Goal: Transaction & Acquisition: Purchase product/service

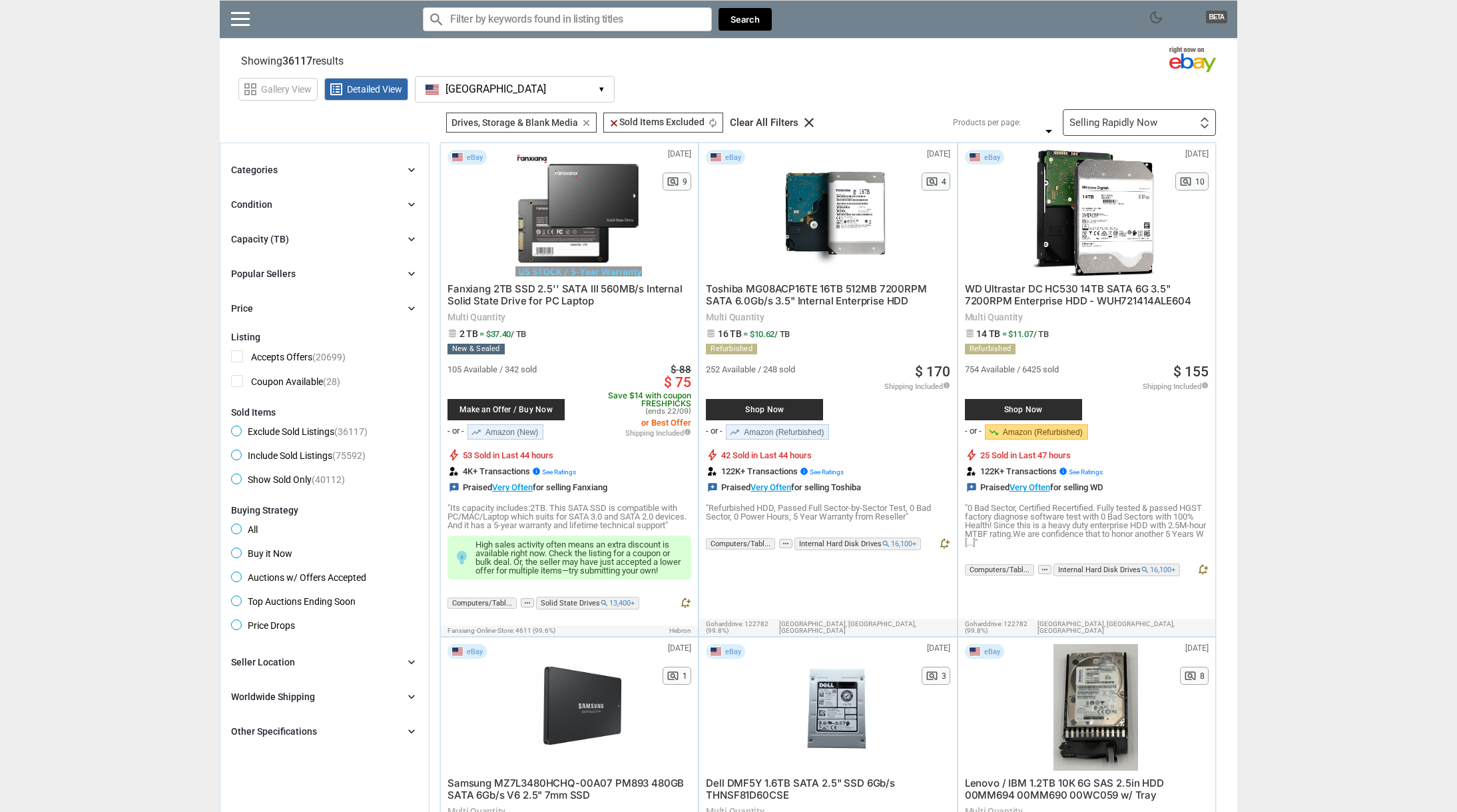
click at [415, 240] on icon "chevron_right" at bounding box center [411, 239] width 13 height 13
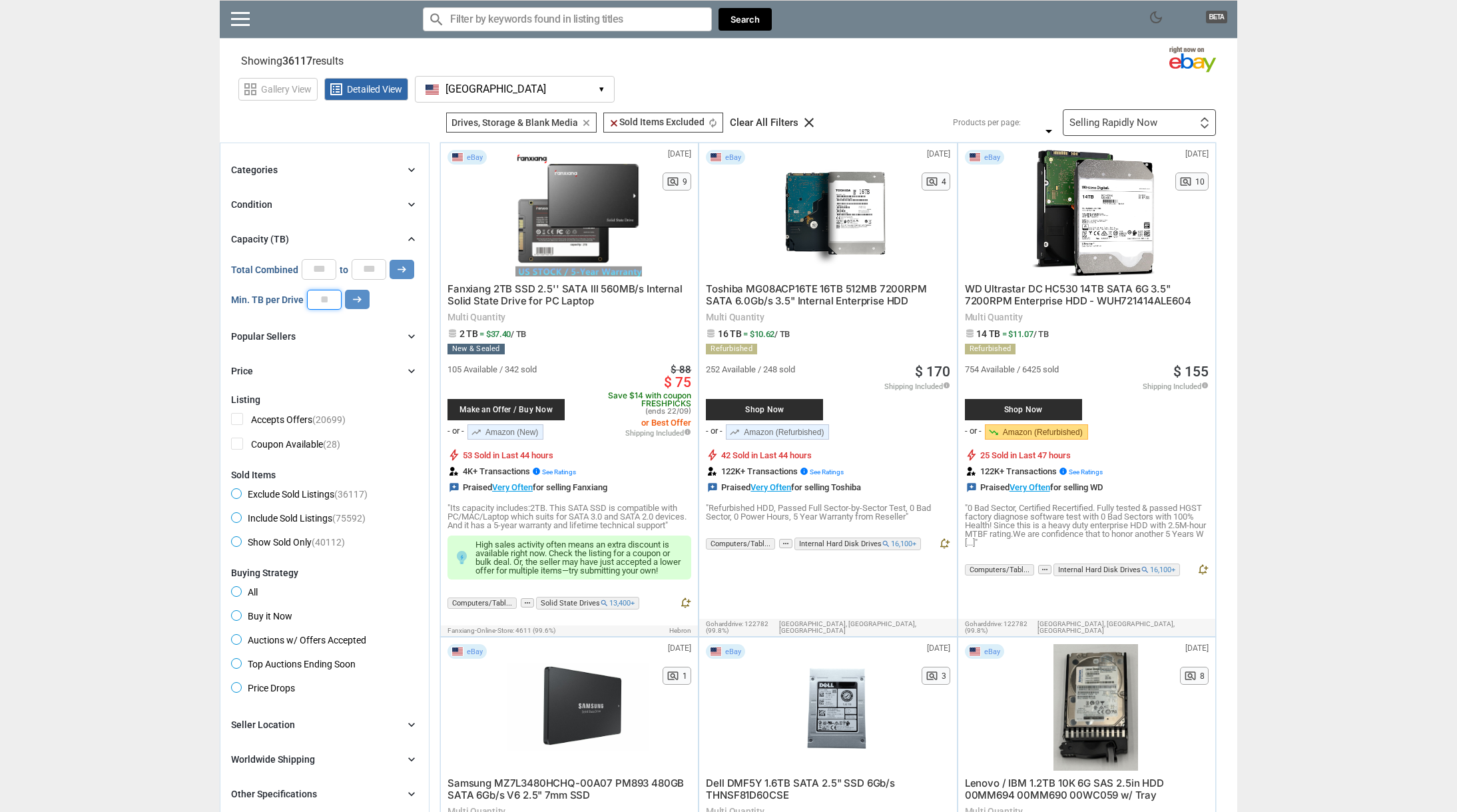
click at [323, 297] on input "number" at bounding box center [324, 299] width 35 height 20
click at [362, 296] on icon "arrow_right_alt" at bounding box center [356, 299] width 12 height 12
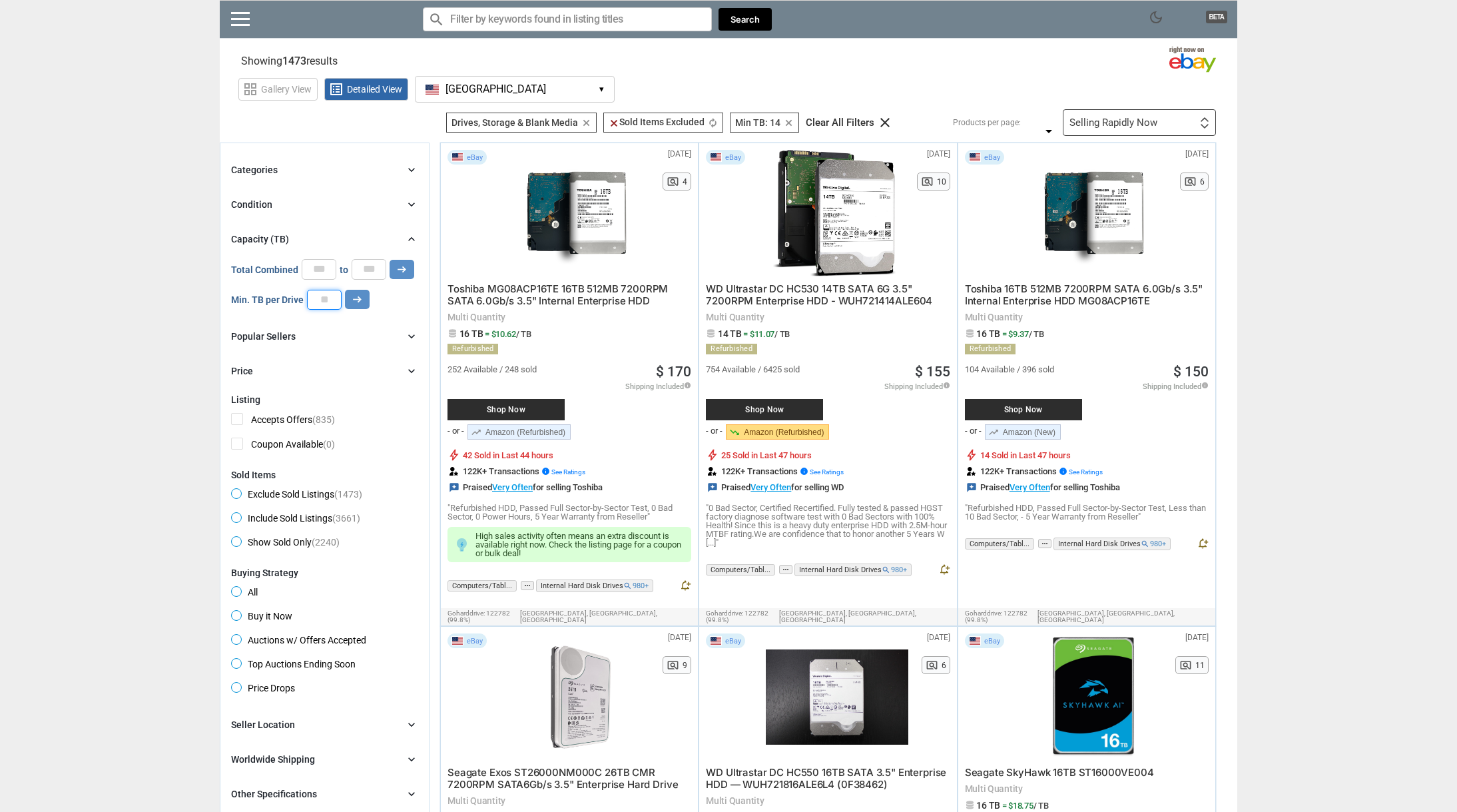
click at [325, 302] on input "**" at bounding box center [324, 299] width 35 height 20
type input "**"
click at [389, 259] on button "arrow_right_alt" at bounding box center [402, 269] width 25 height 19
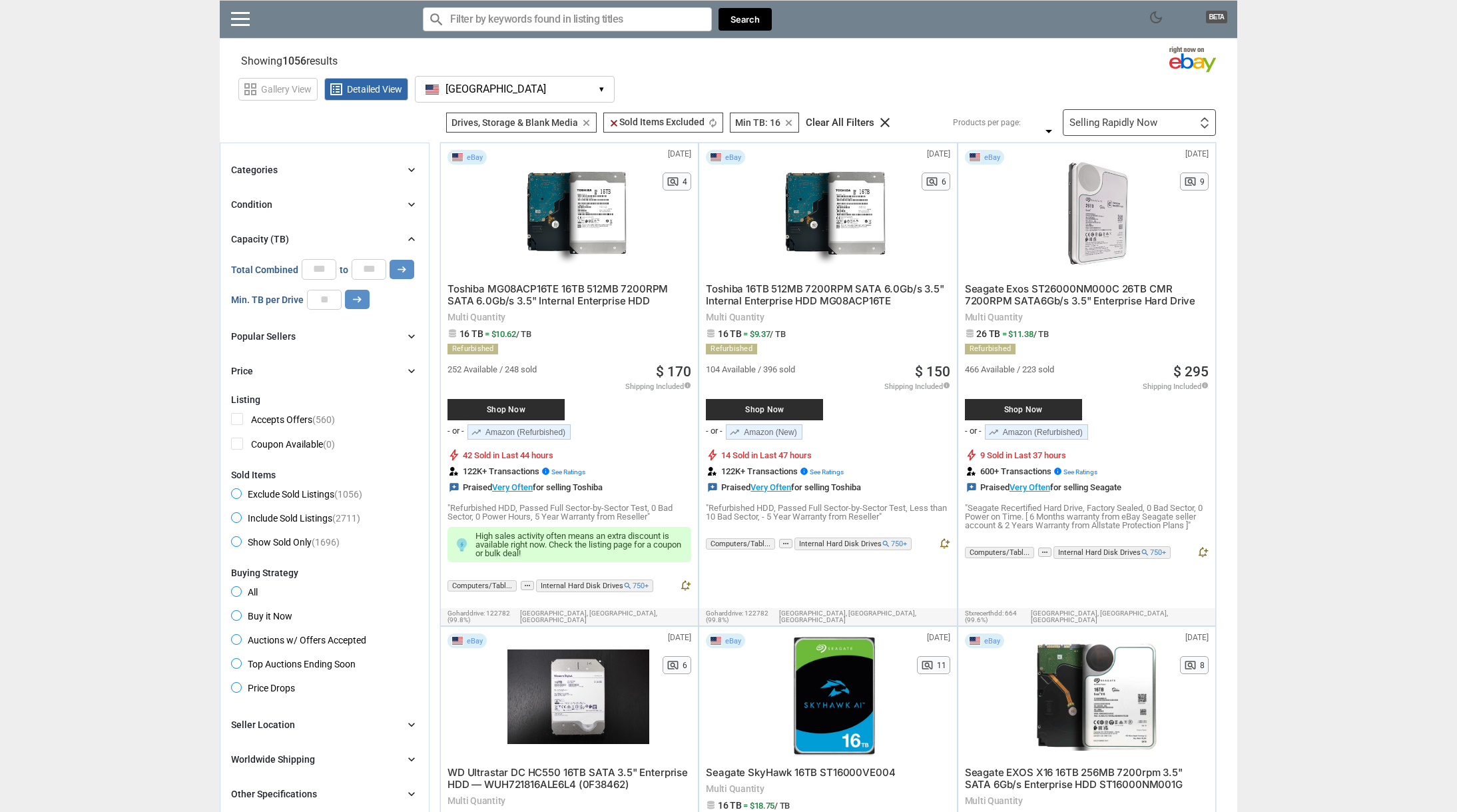
click at [412, 171] on icon "chevron_right" at bounding box center [411, 170] width 13 height 13
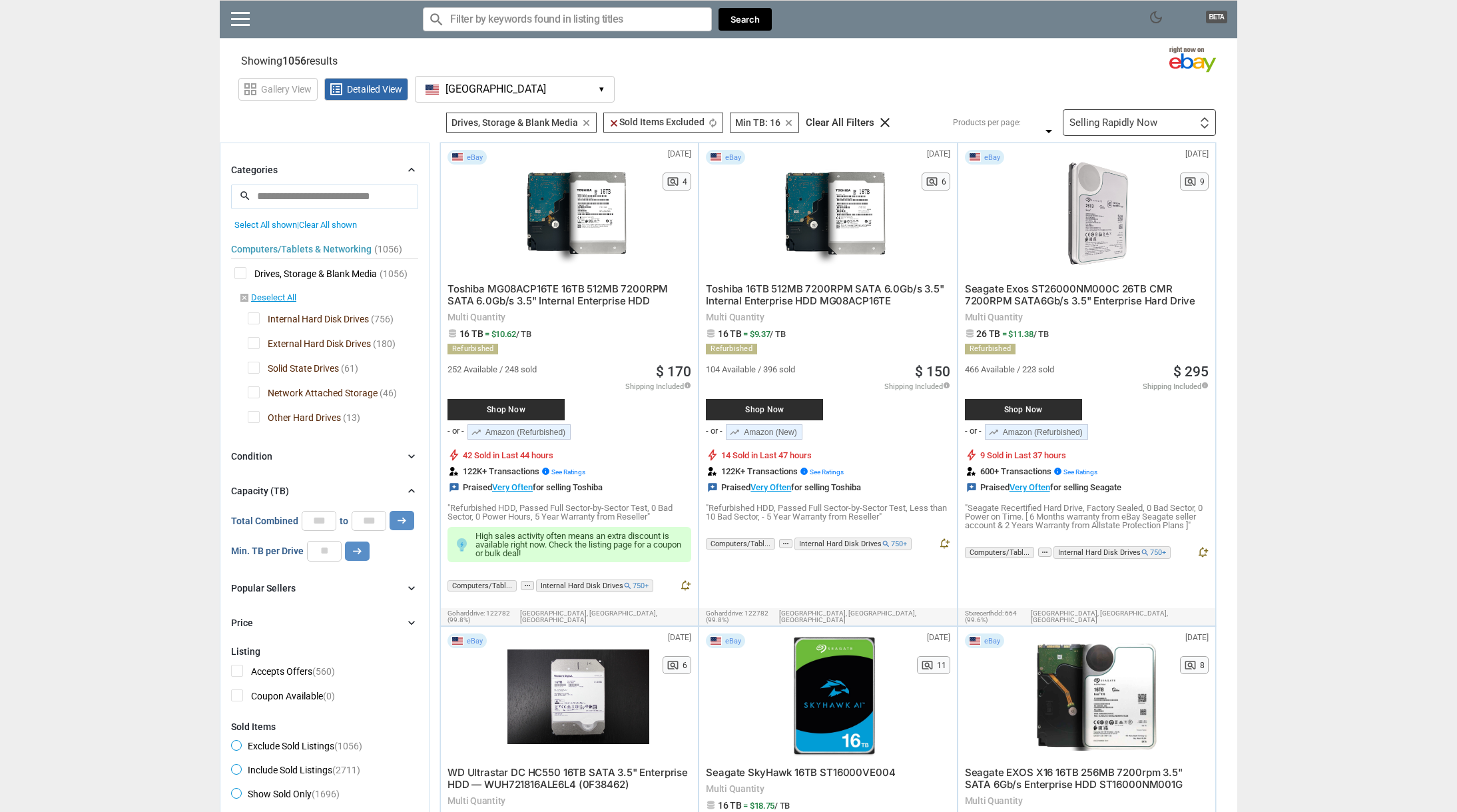
click at [413, 169] on icon "chevron_right" at bounding box center [411, 170] width 13 height 13
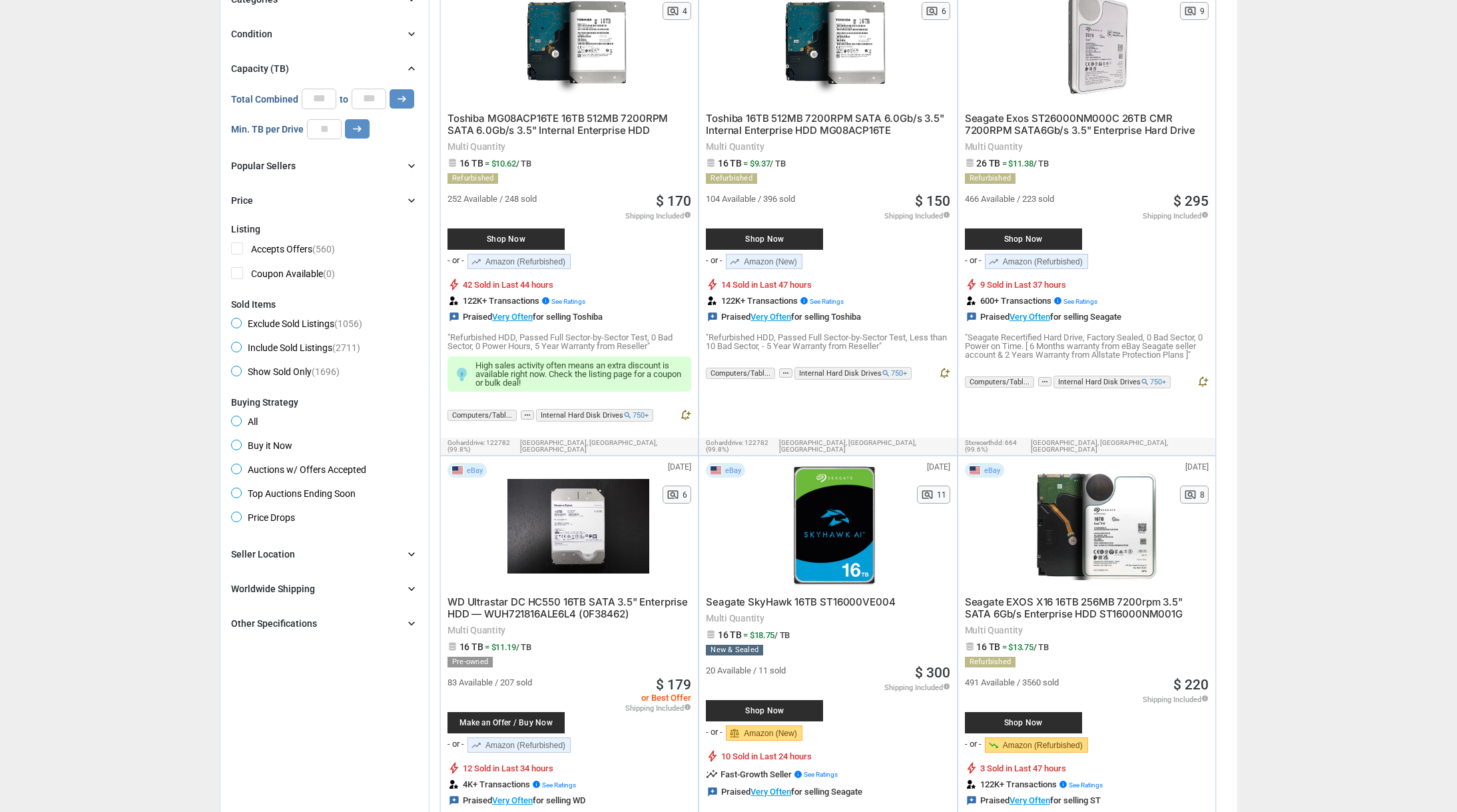
scroll to position [182, 0]
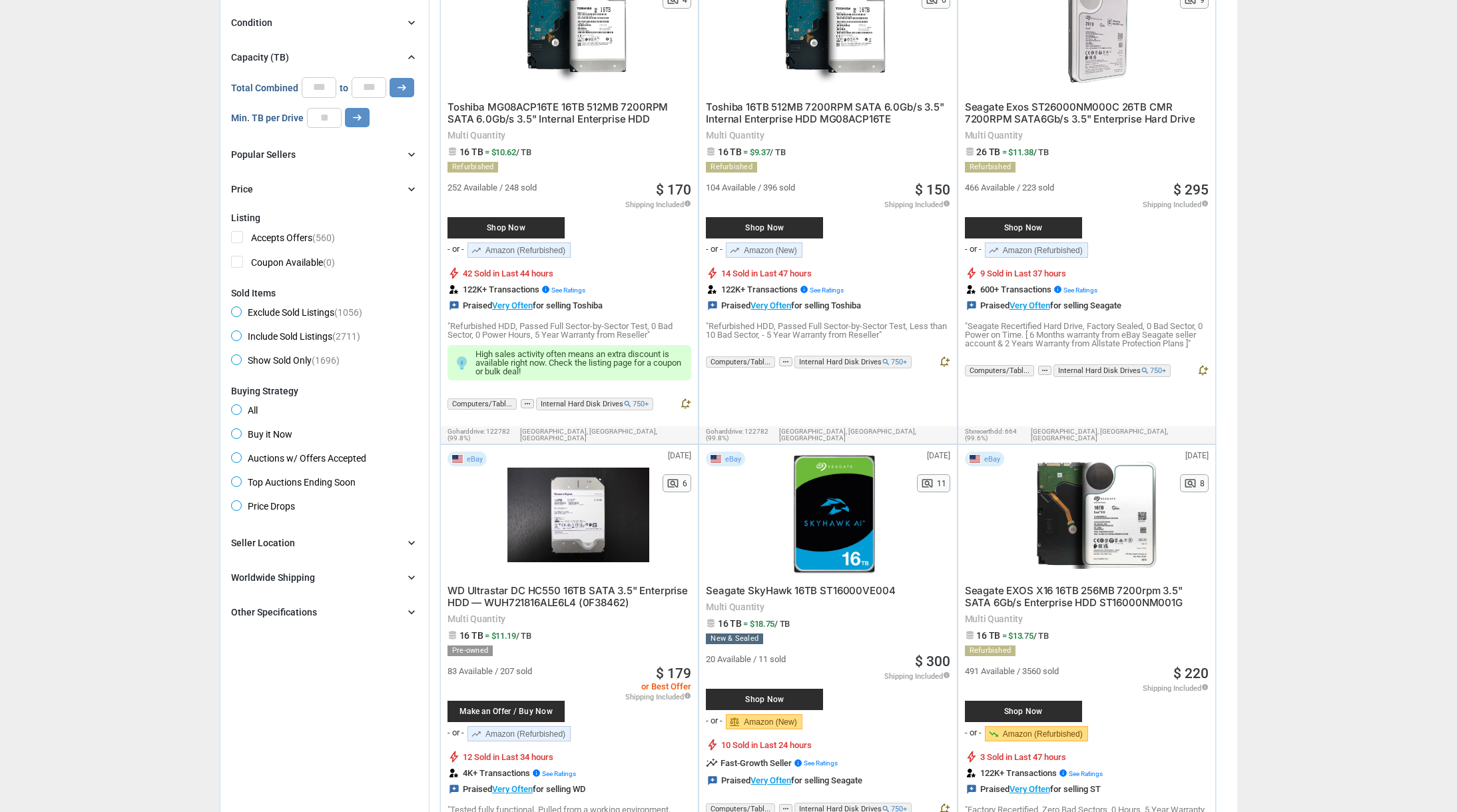
click at [506, 224] on span "Shop Now" at bounding box center [506, 227] width 104 height 8
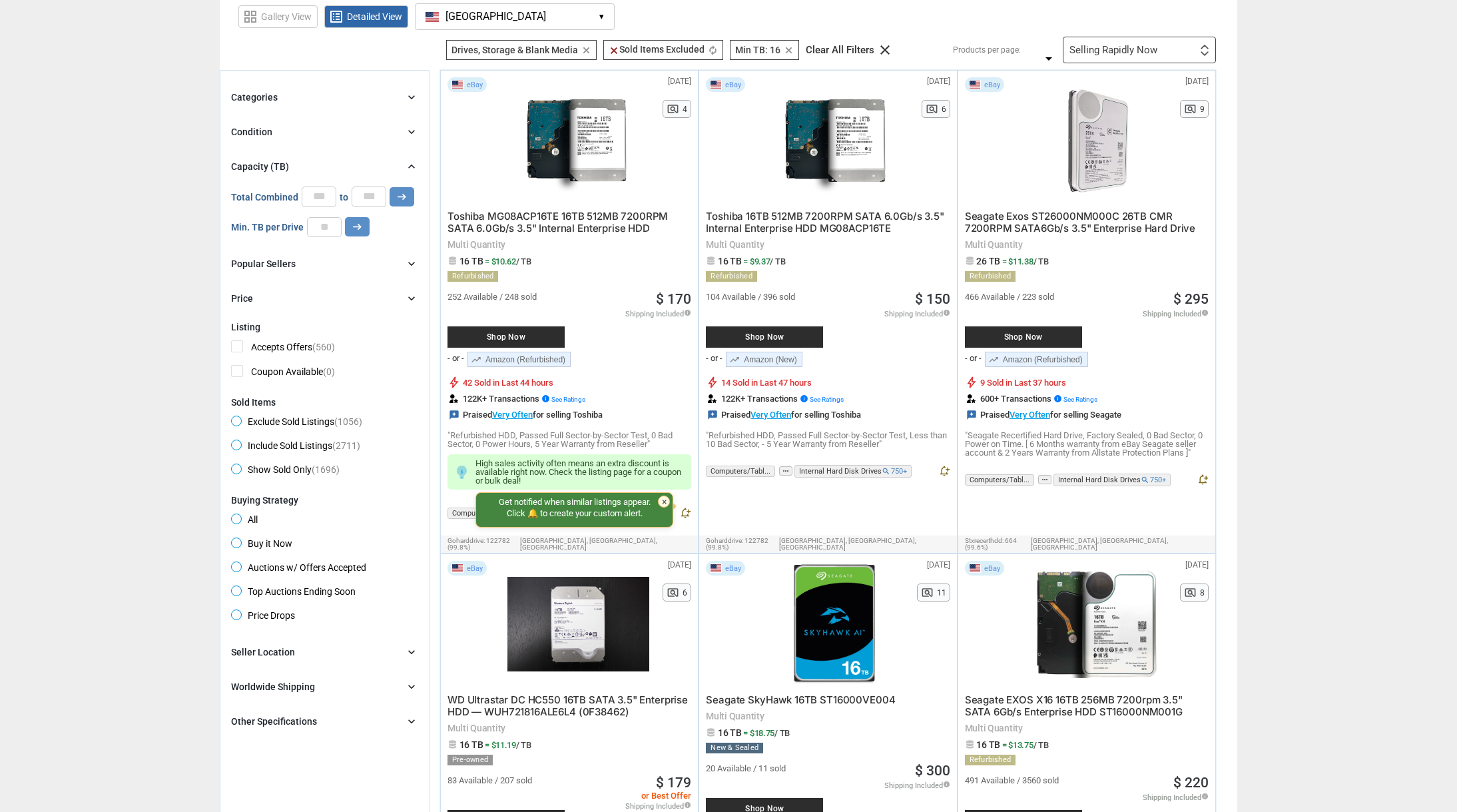
scroll to position [0, 0]
